Goal: Task Accomplishment & Management: Manage account settings

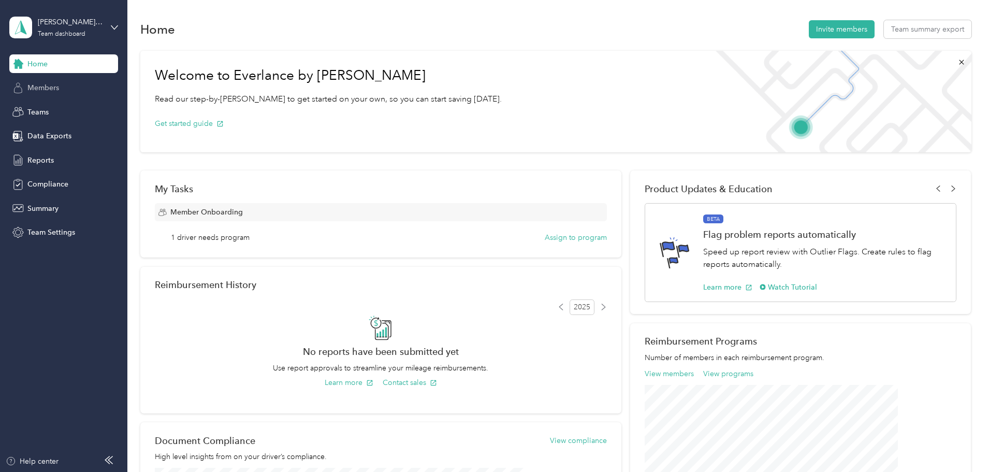
click at [40, 82] on span "Members" at bounding box center [43, 87] width 32 height 11
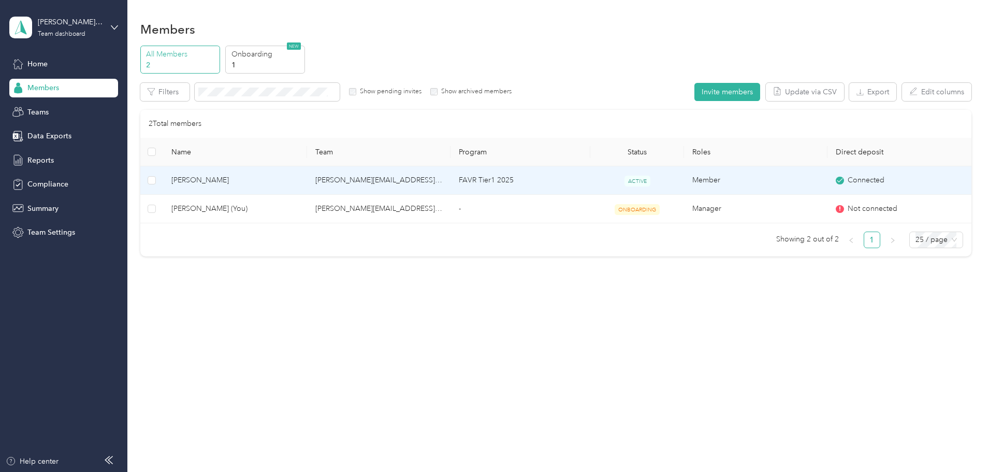
click at [261, 175] on span "[PERSON_NAME]" at bounding box center [234, 179] width 127 height 11
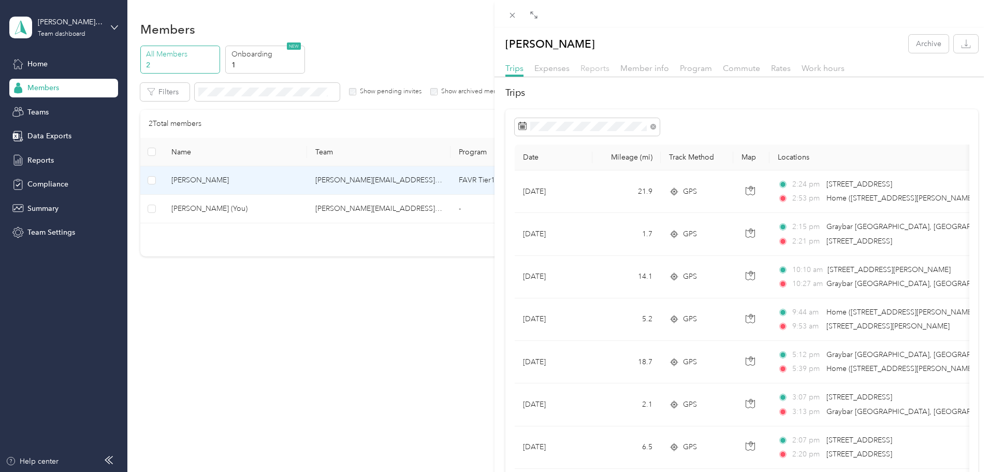
click at [432, 67] on span "Reports" at bounding box center [594, 68] width 29 height 10
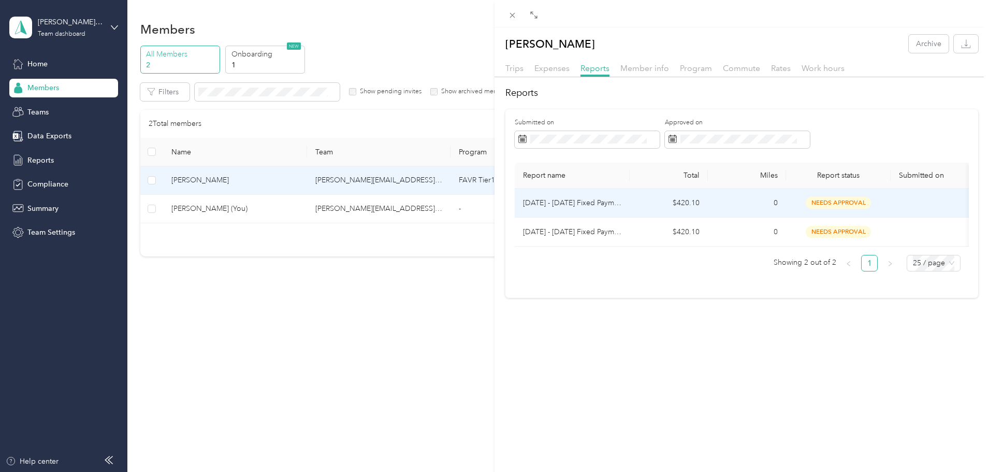
click at [432, 198] on p "[DATE] - [DATE] Fixed Payment" at bounding box center [572, 202] width 98 height 11
